Goal: Information Seeking & Learning: Learn about a topic

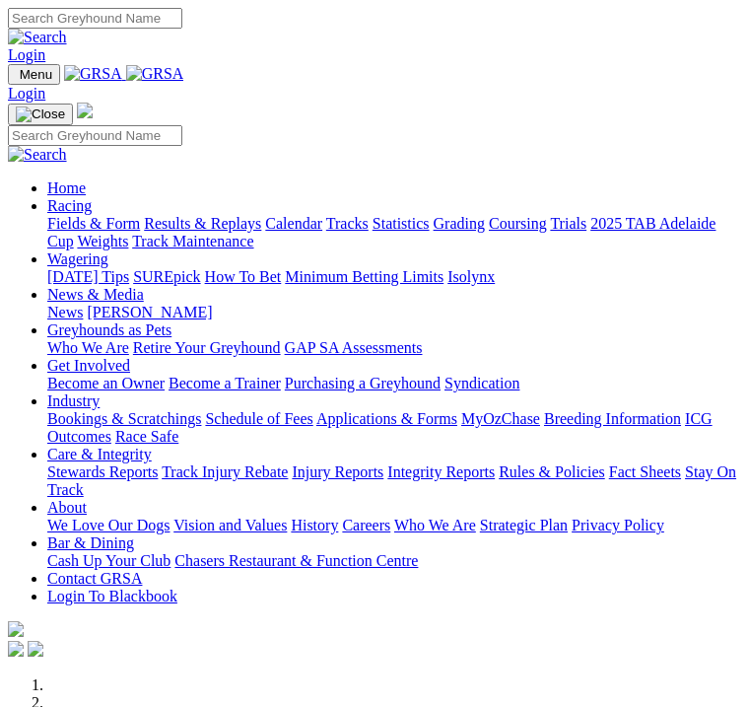
scroll to position [723, 0]
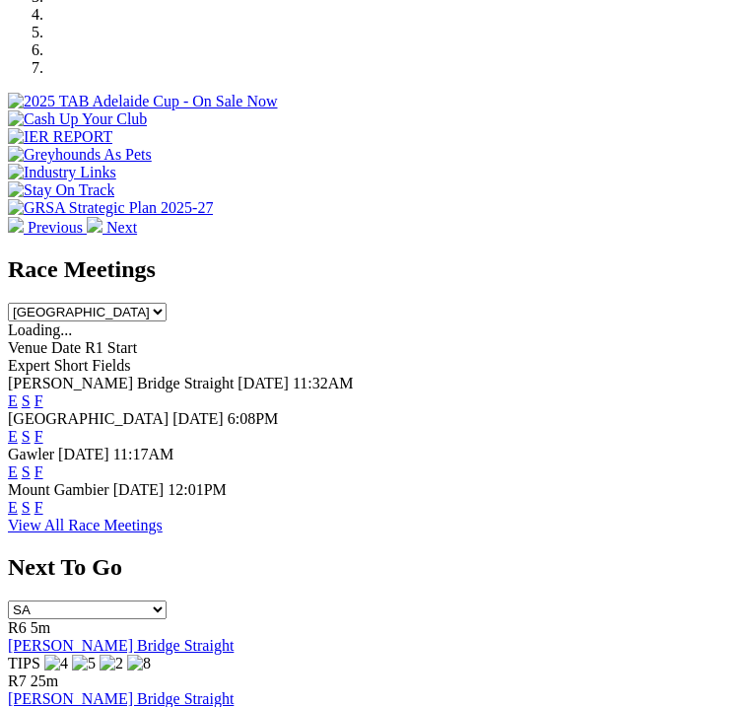
click at [43, 392] on link "F" at bounding box center [38, 400] width 9 height 17
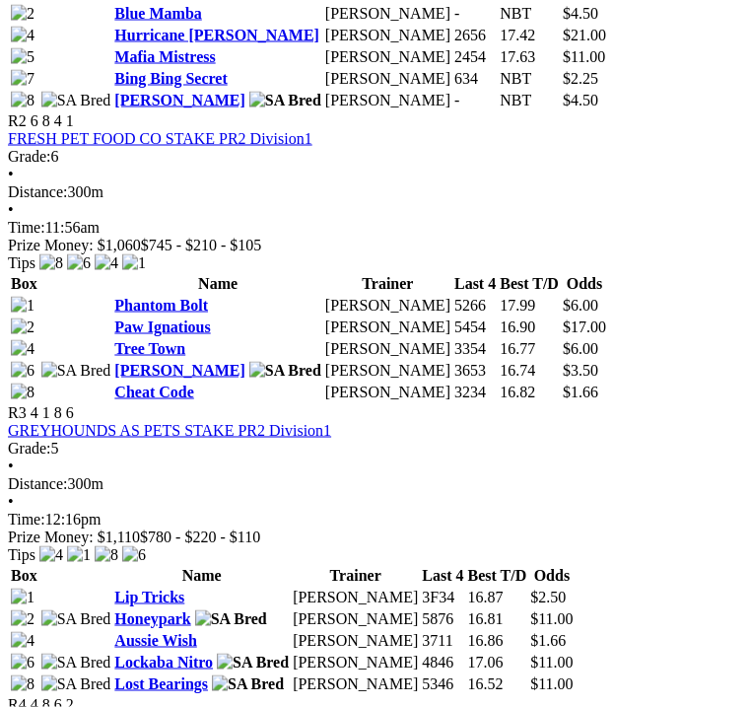
scroll to position [1235, 0]
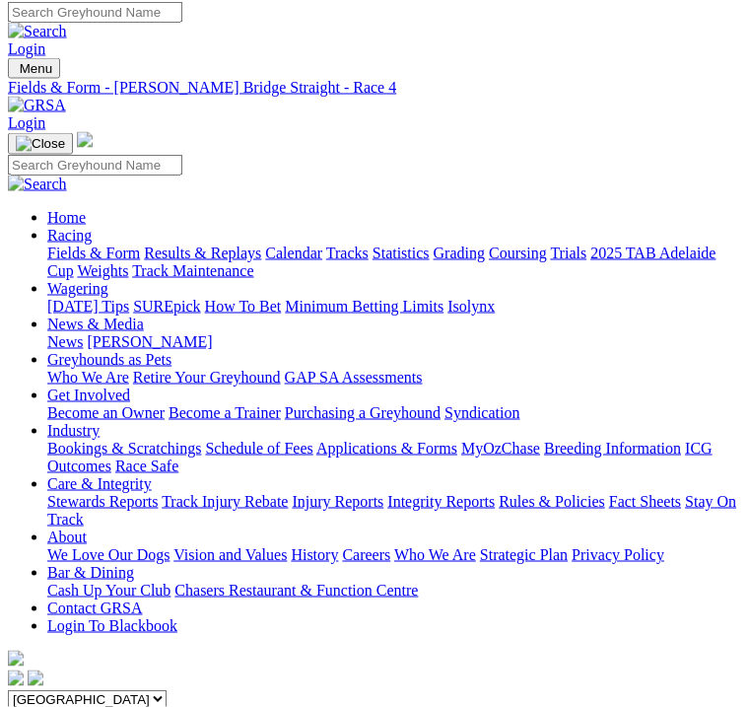
scroll to position [17, 0]
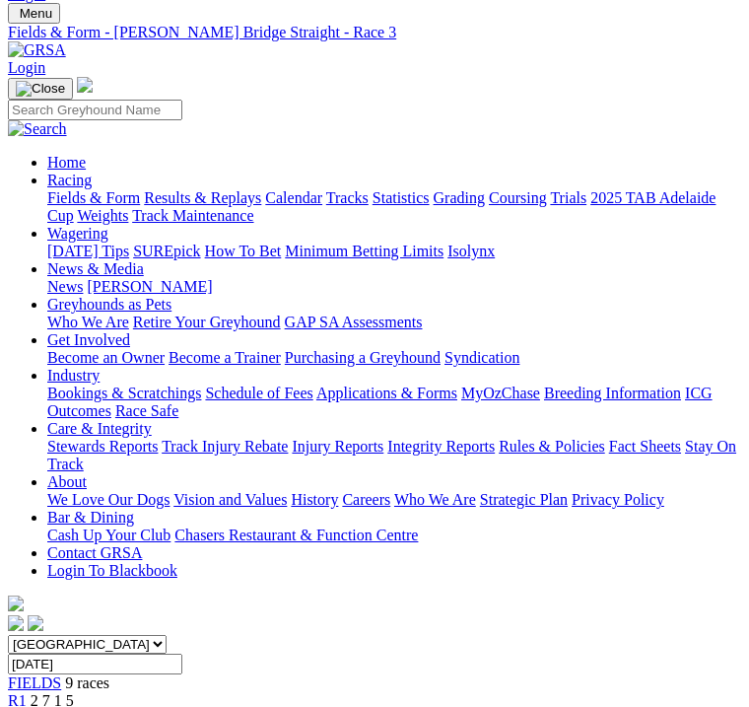
scroll to position [43, 0]
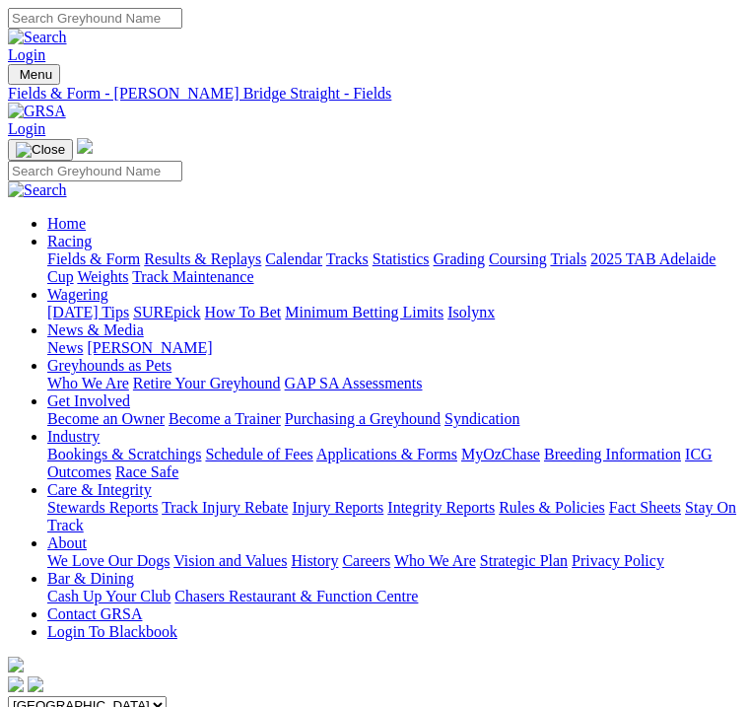
scroll to position [1288, 0]
